Goal: Transaction & Acquisition: Purchase product/service

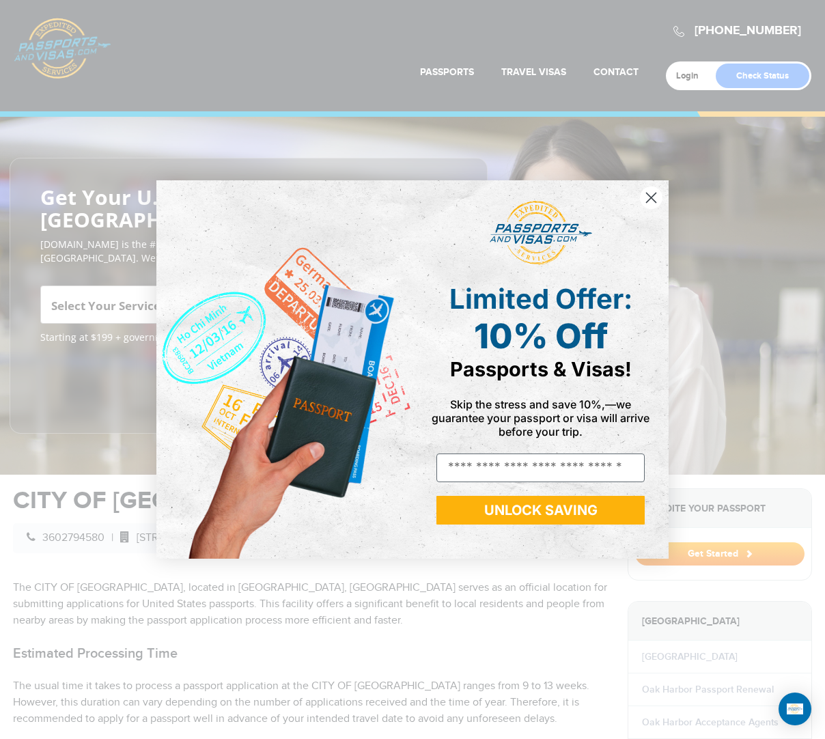
click at [651, 194] on circle "Close dialog" at bounding box center [651, 197] width 23 height 23
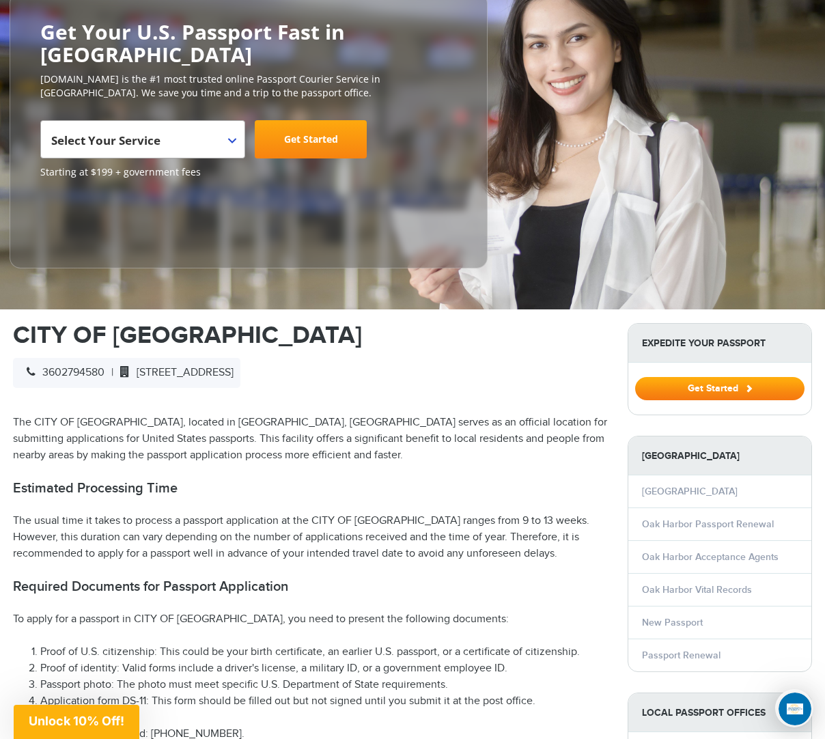
scroll to position [165, 0]
click at [364, 440] on p "The CITY OF [GEOGRAPHIC_DATA], located in [GEOGRAPHIC_DATA], [GEOGRAPHIC_DATA] …" at bounding box center [310, 439] width 594 height 49
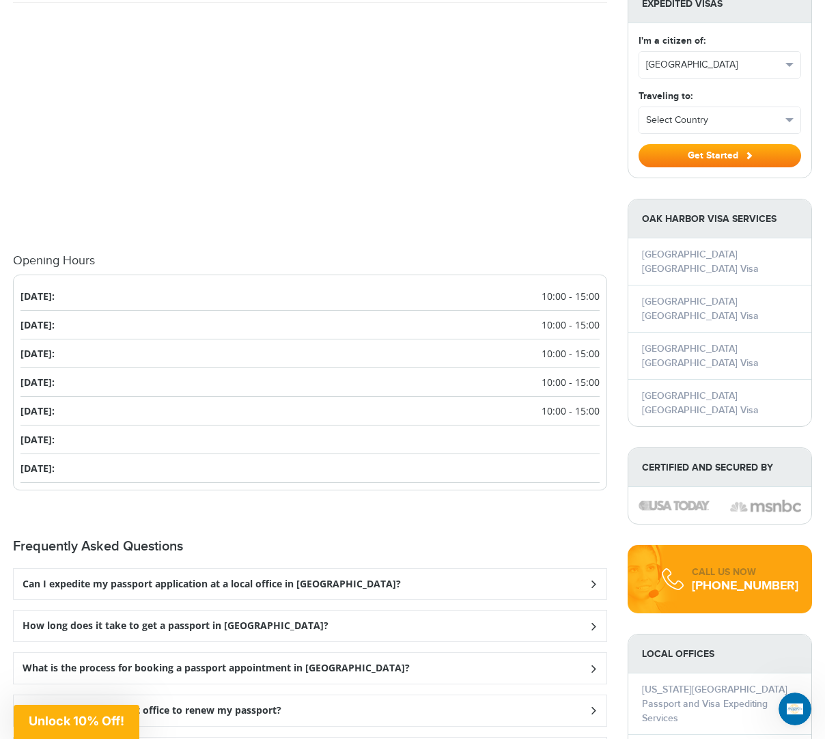
scroll to position [1264, 0]
drag, startPoint x: 44, startPoint y: 292, endPoint x: 115, endPoint y: 290, distance: 70.4
click at [48, 292] on li "[DATE]: 10:00 - 15:00" at bounding box center [309, 296] width 579 height 29
click at [545, 295] on span "10:00 - 15:00" at bounding box center [571, 296] width 58 height 14
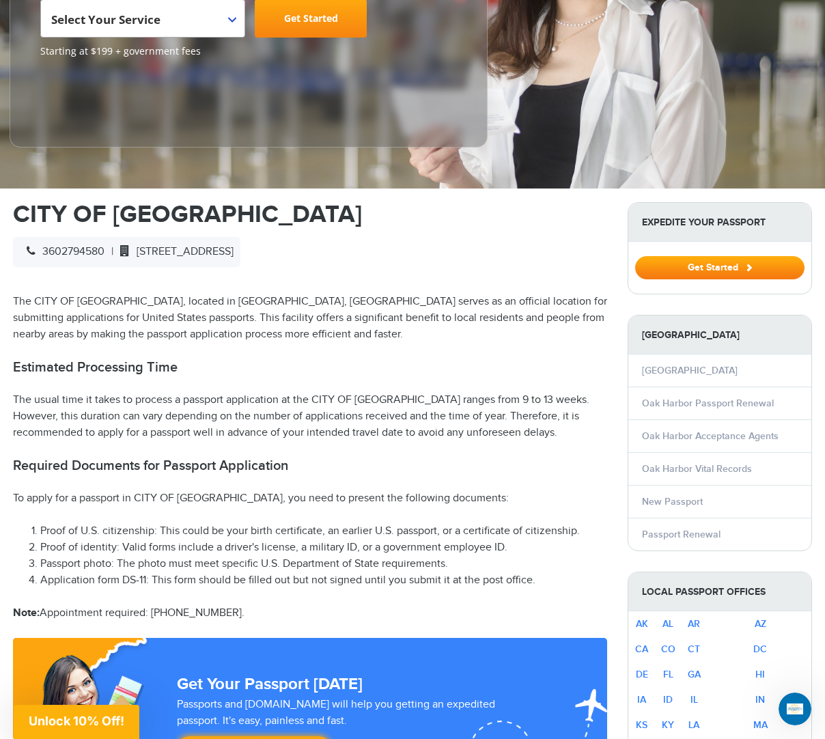
scroll to position [210, 0]
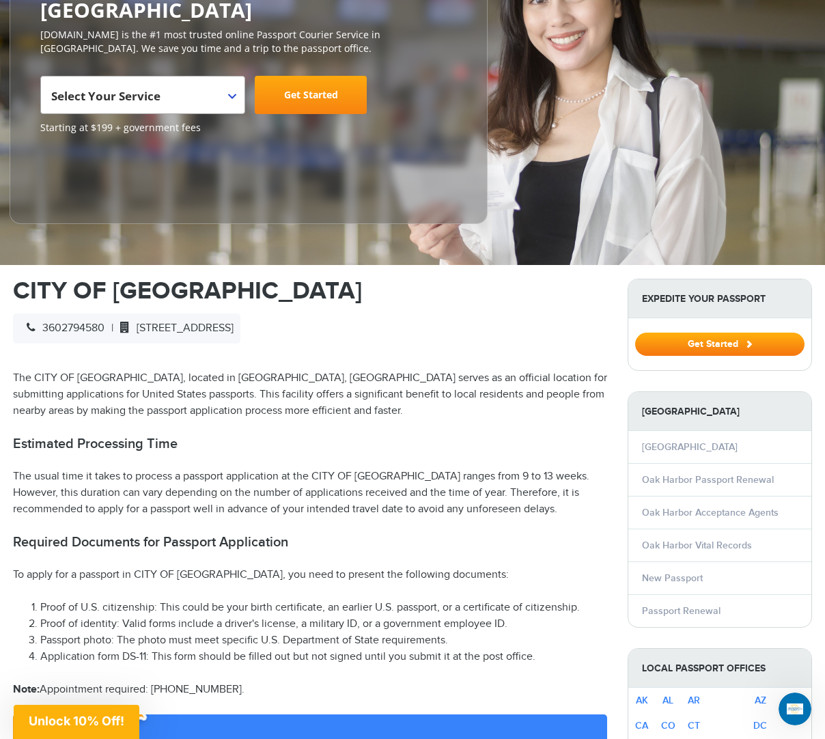
click at [307, 490] on p "The usual time it takes to process a passport application at the CITY OF [GEOGR…" at bounding box center [310, 493] width 594 height 49
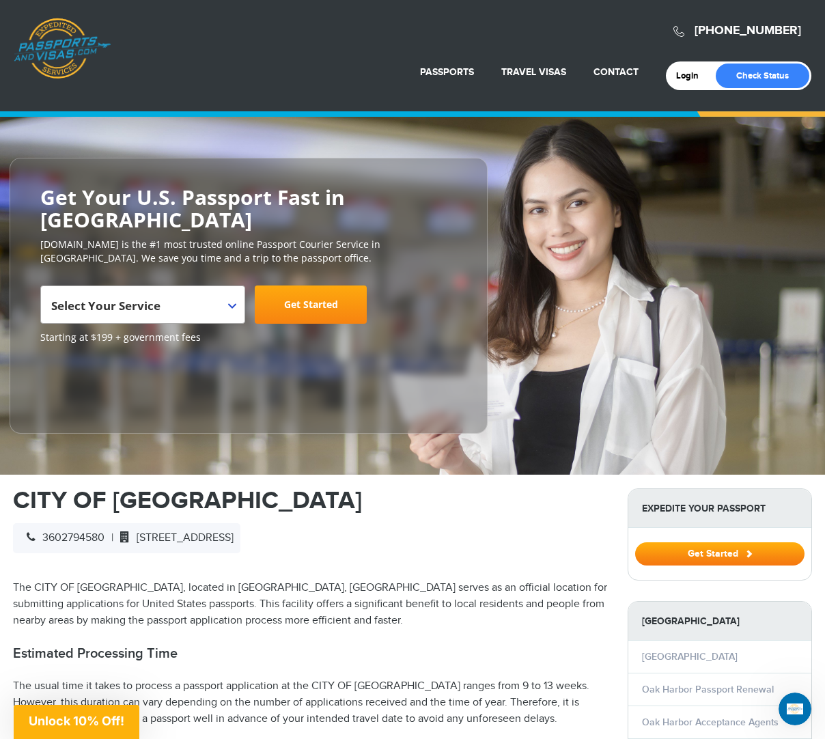
scroll to position [0, 0]
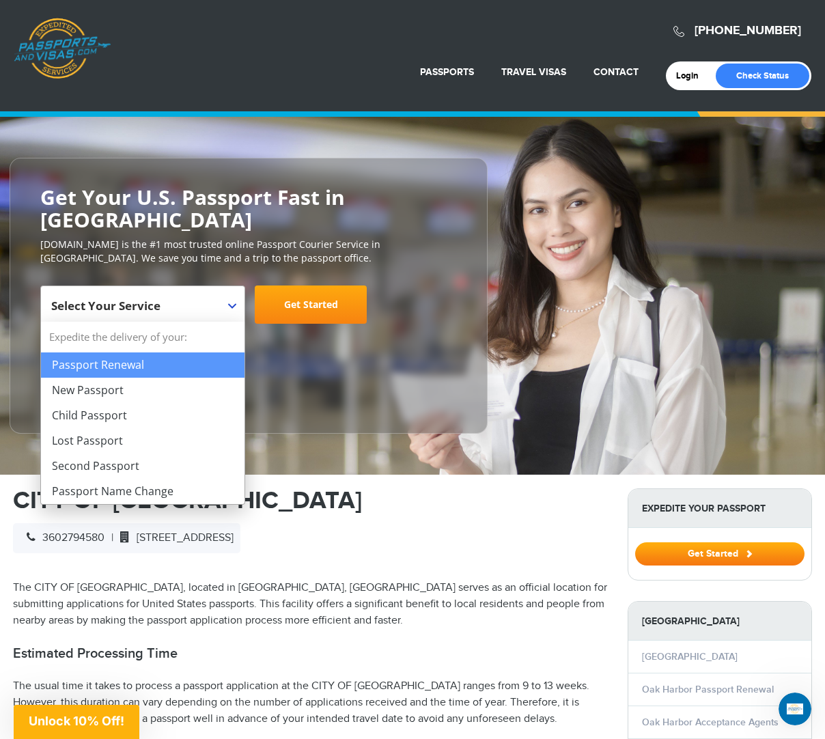
click at [230, 306] on b at bounding box center [232, 305] width 8 height 5
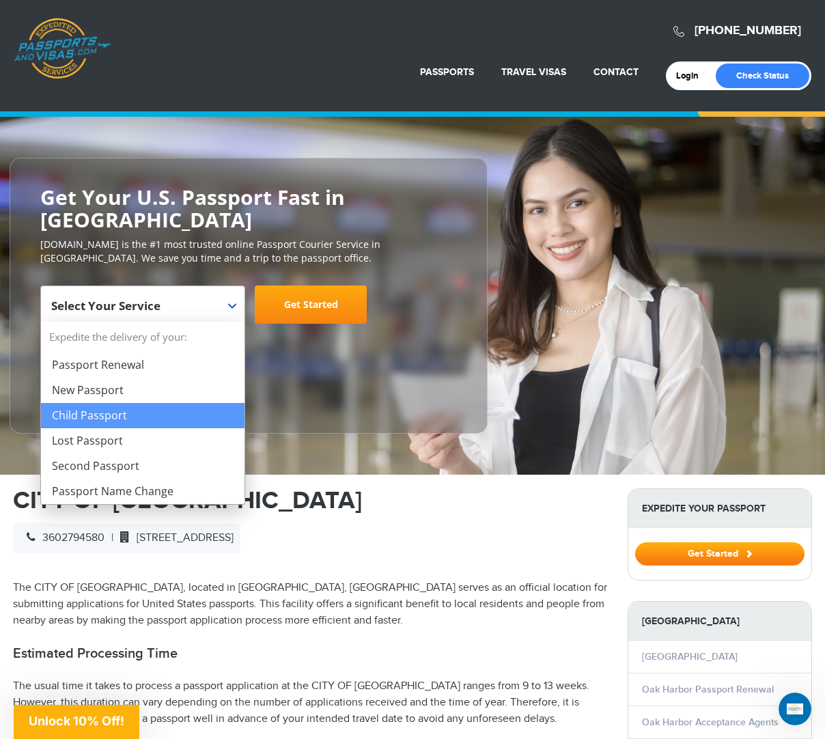
select select "**********"
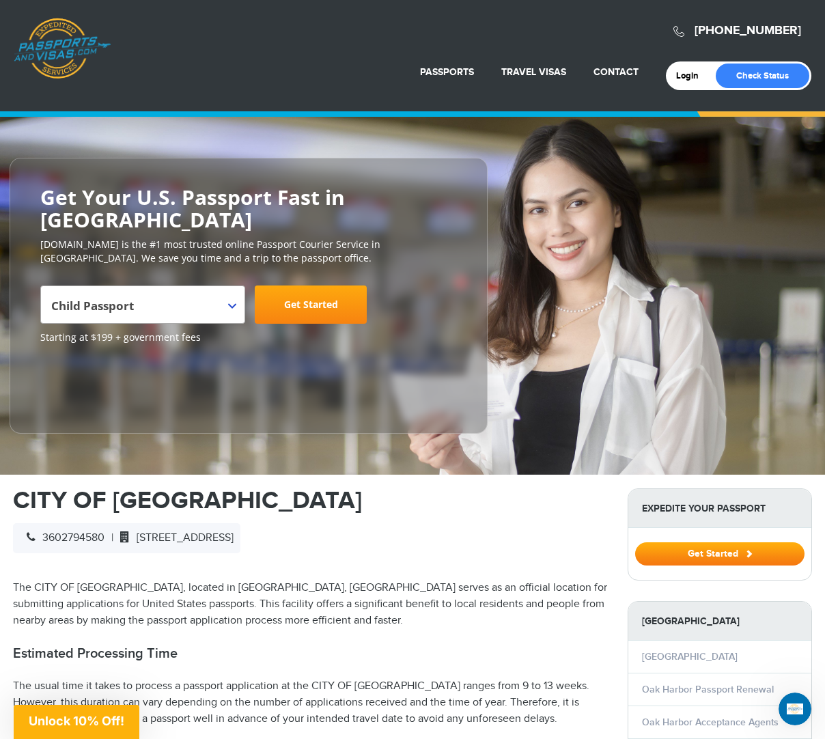
click at [312, 304] on link "Get Started" at bounding box center [311, 305] width 112 height 38
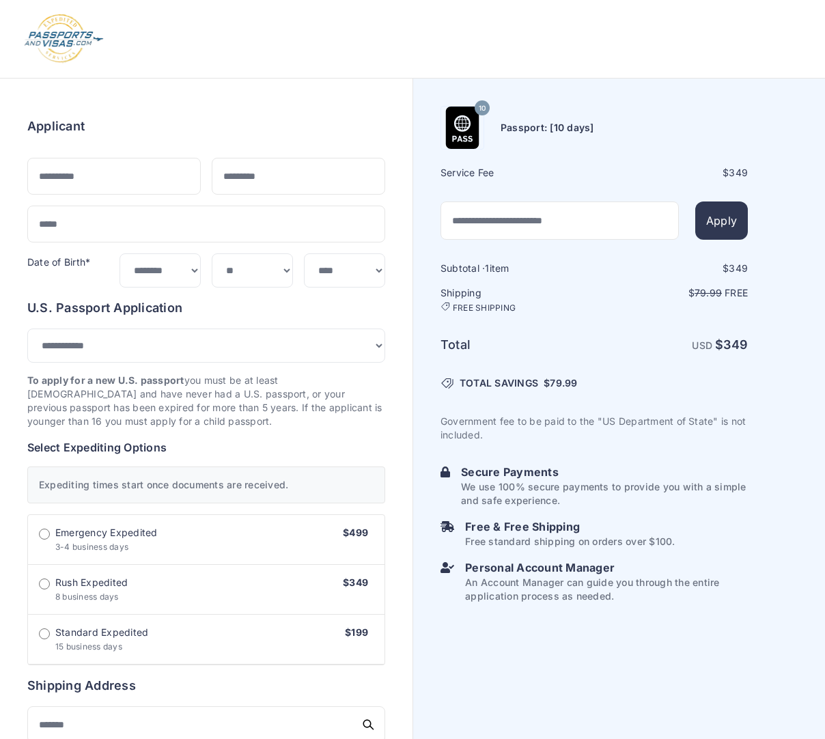
select select "***"
